Goal: Transaction & Acquisition: Purchase product/service

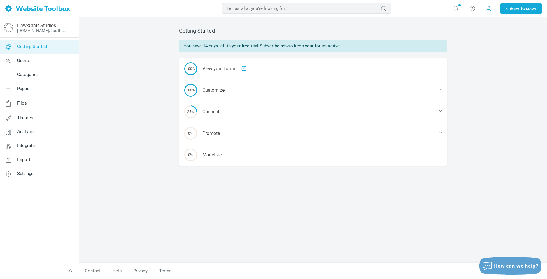
click at [486, 8] on span at bounding box center [489, 9] width 6 height 6
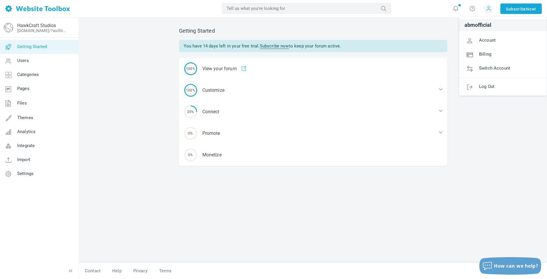
click at [486, 8] on span at bounding box center [489, 9] width 6 height 6
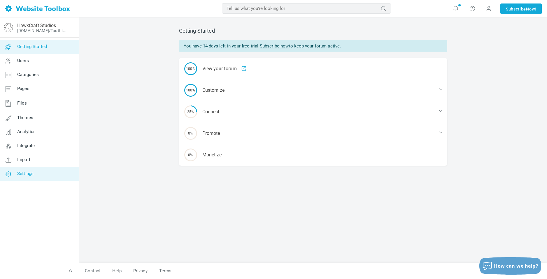
click at [32, 174] on span "Settings" at bounding box center [25, 173] width 16 height 5
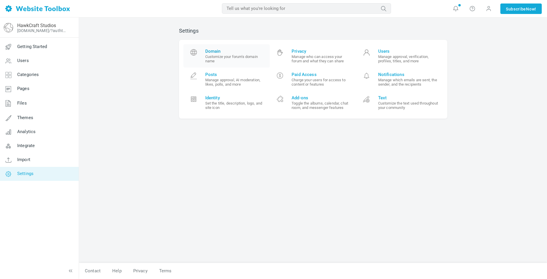
click at [215, 58] on small "Customize your forum's domain name" at bounding box center [235, 59] width 60 height 9
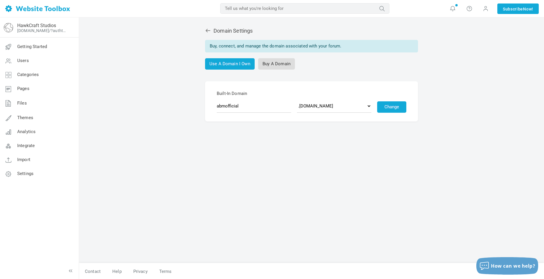
click at [279, 64] on link "Buy A Domain" at bounding box center [276, 63] width 37 height 11
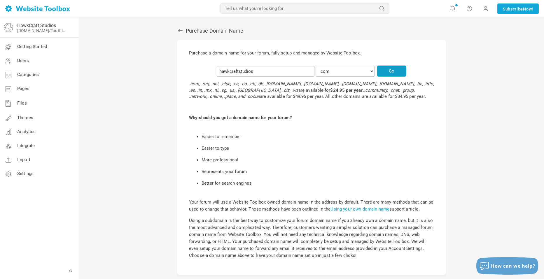
type input "hawkcraftstudios"
click at [377, 73] on button "Go" at bounding box center [391, 71] width 29 height 11
